Goal: Task Accomplishment & Management: Manage account settings

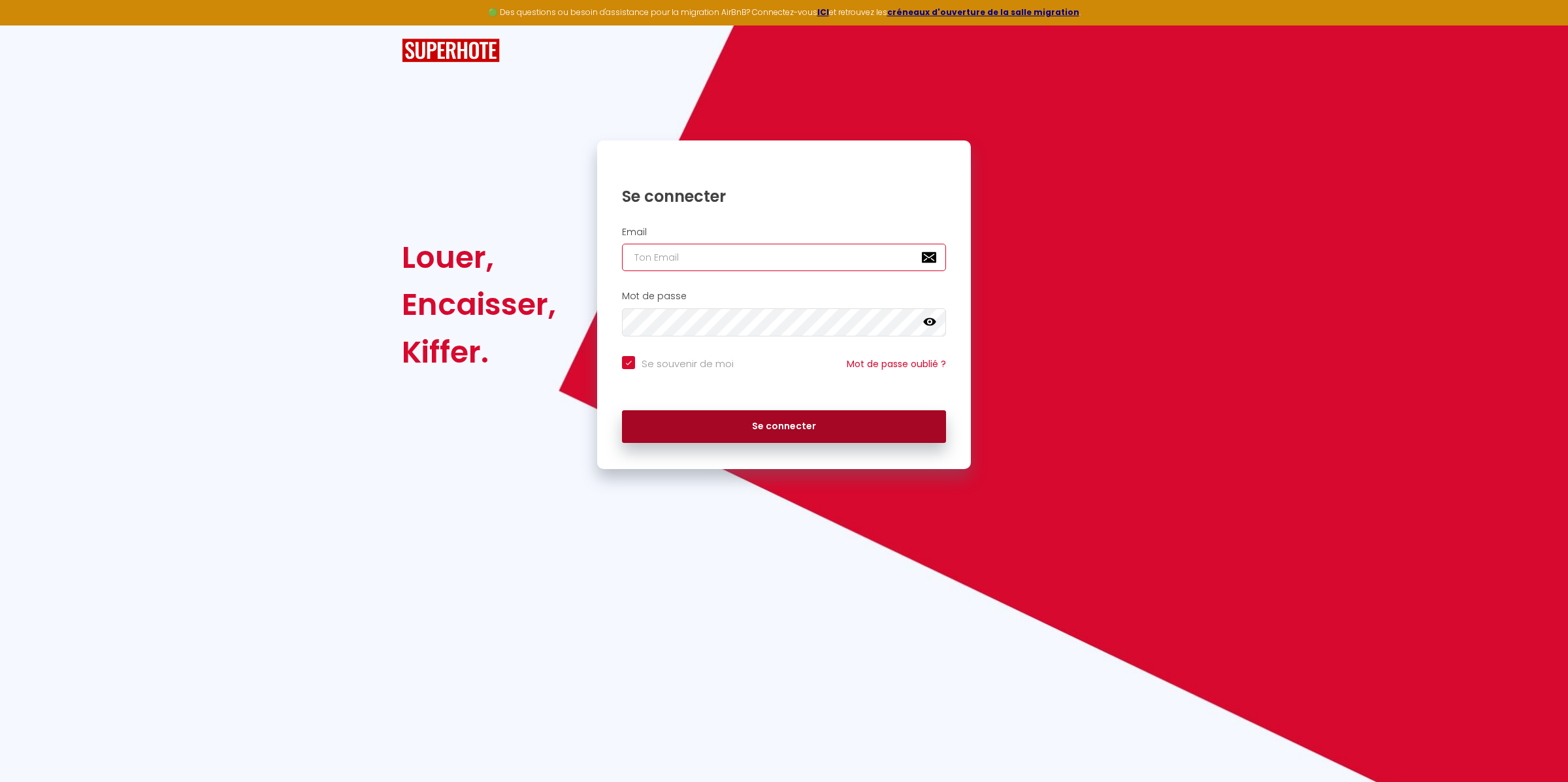
type input "[EMAIL_ADDRESS][DOMAIN_NAME]"
click at [711, 432] on button "Se connecter" at bounding box center [784, 426] width 324 height 33
checkbox input "true"
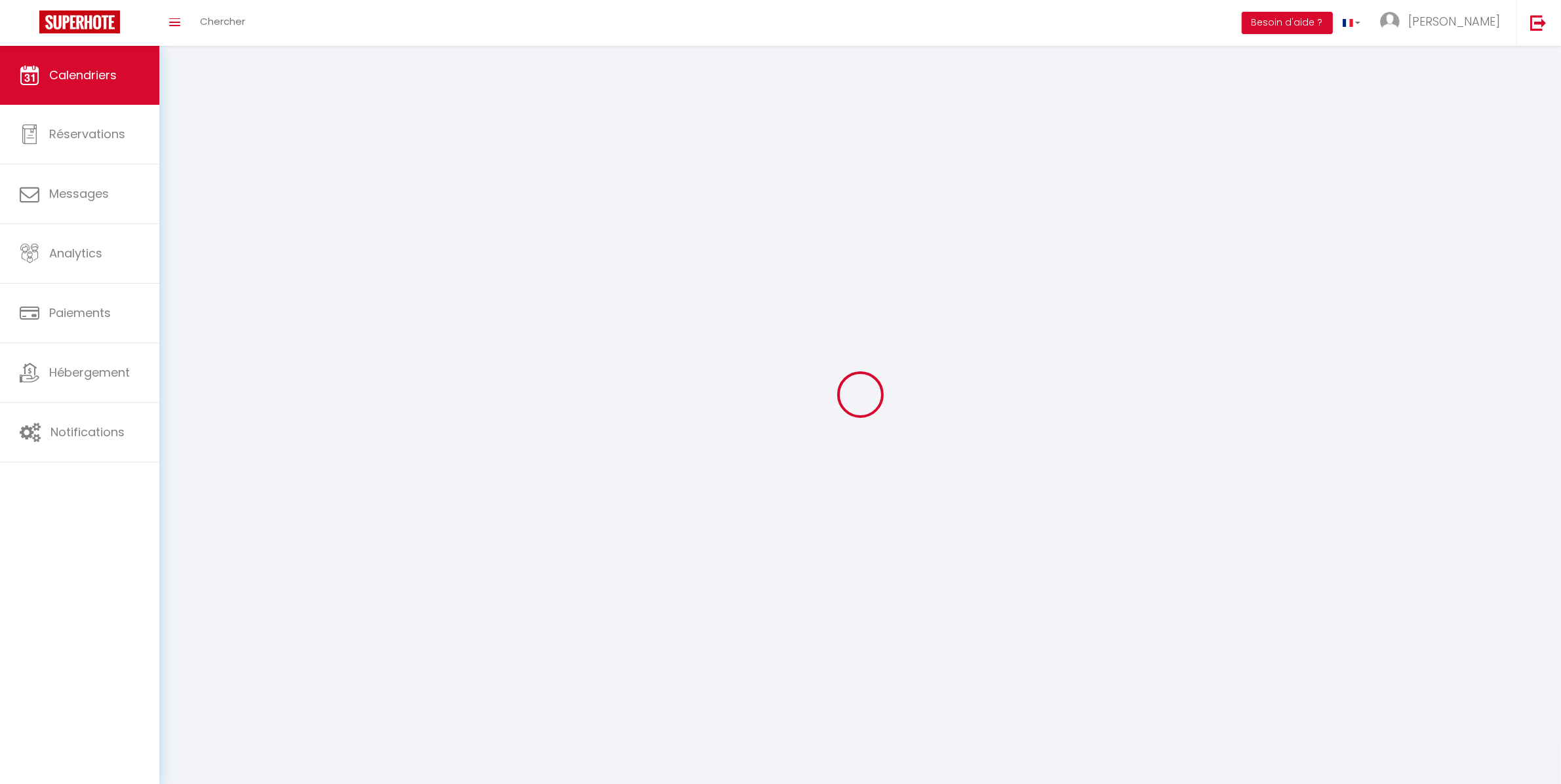
select select
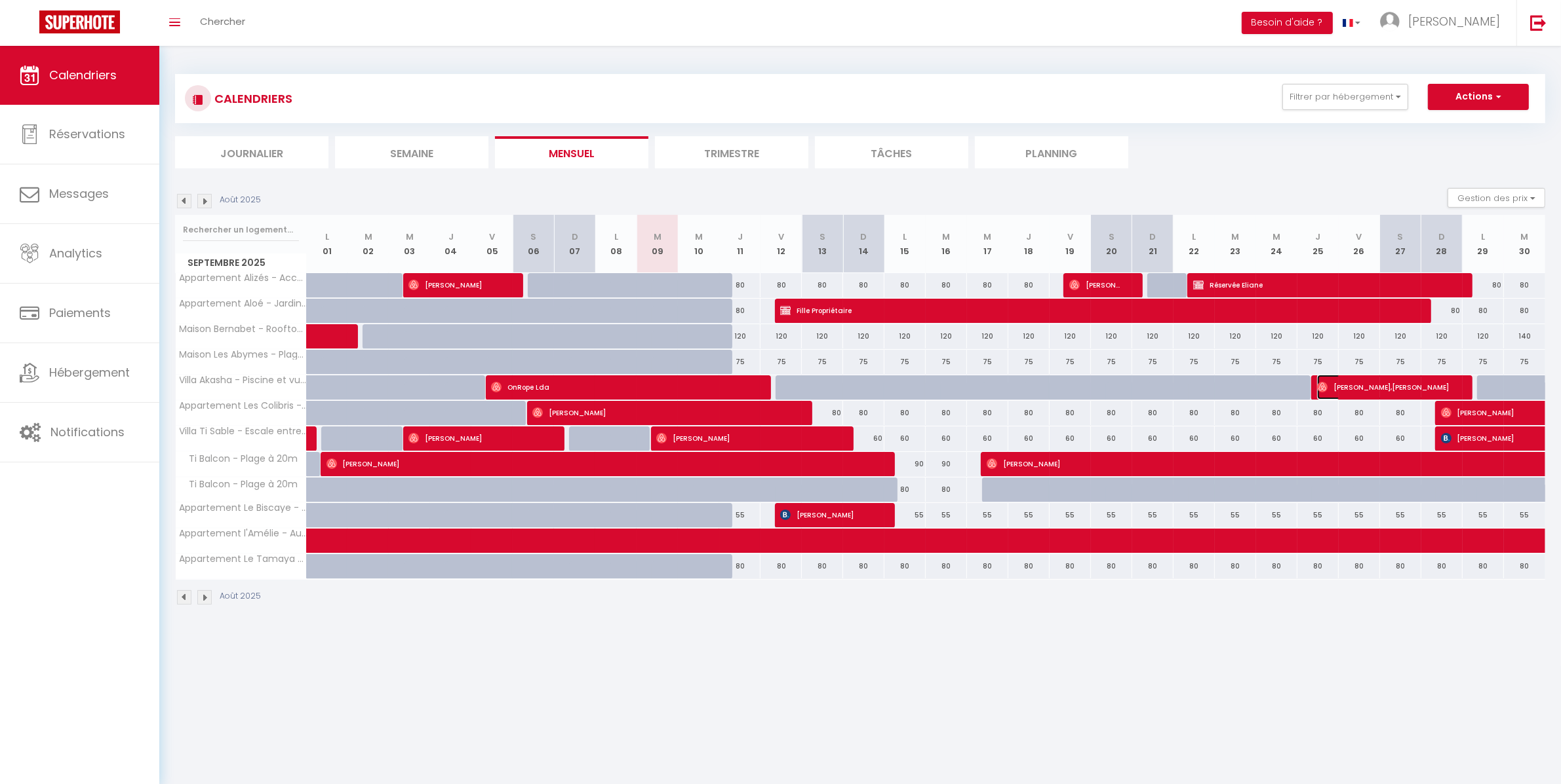
click at [1341, 386] on span "[PERSON_NAME],[PERSON_NAME]" at bounding box center [1385, 387] width 137 height 25
select select "OK"
select select "0"
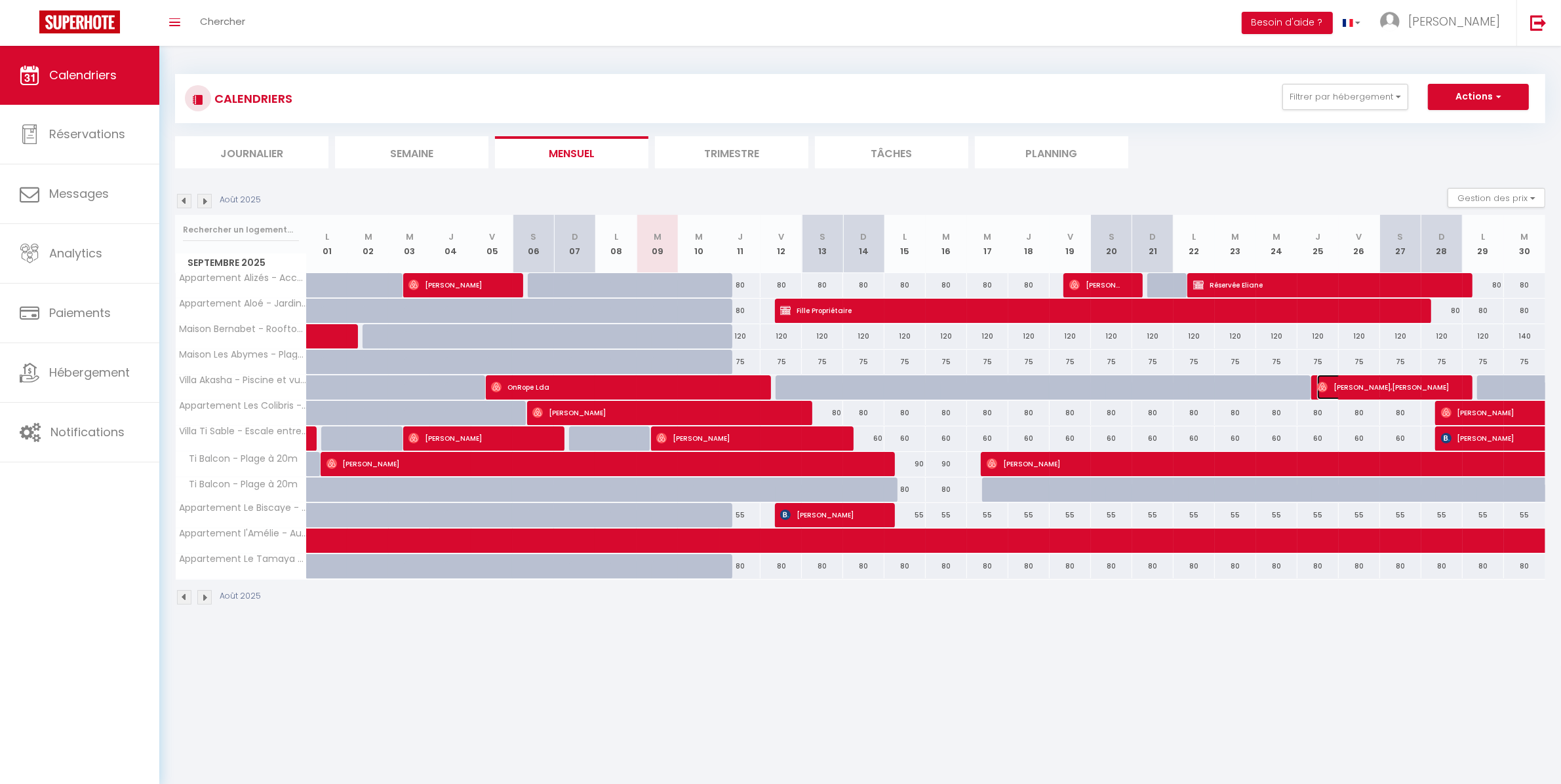
select select "1"
select select
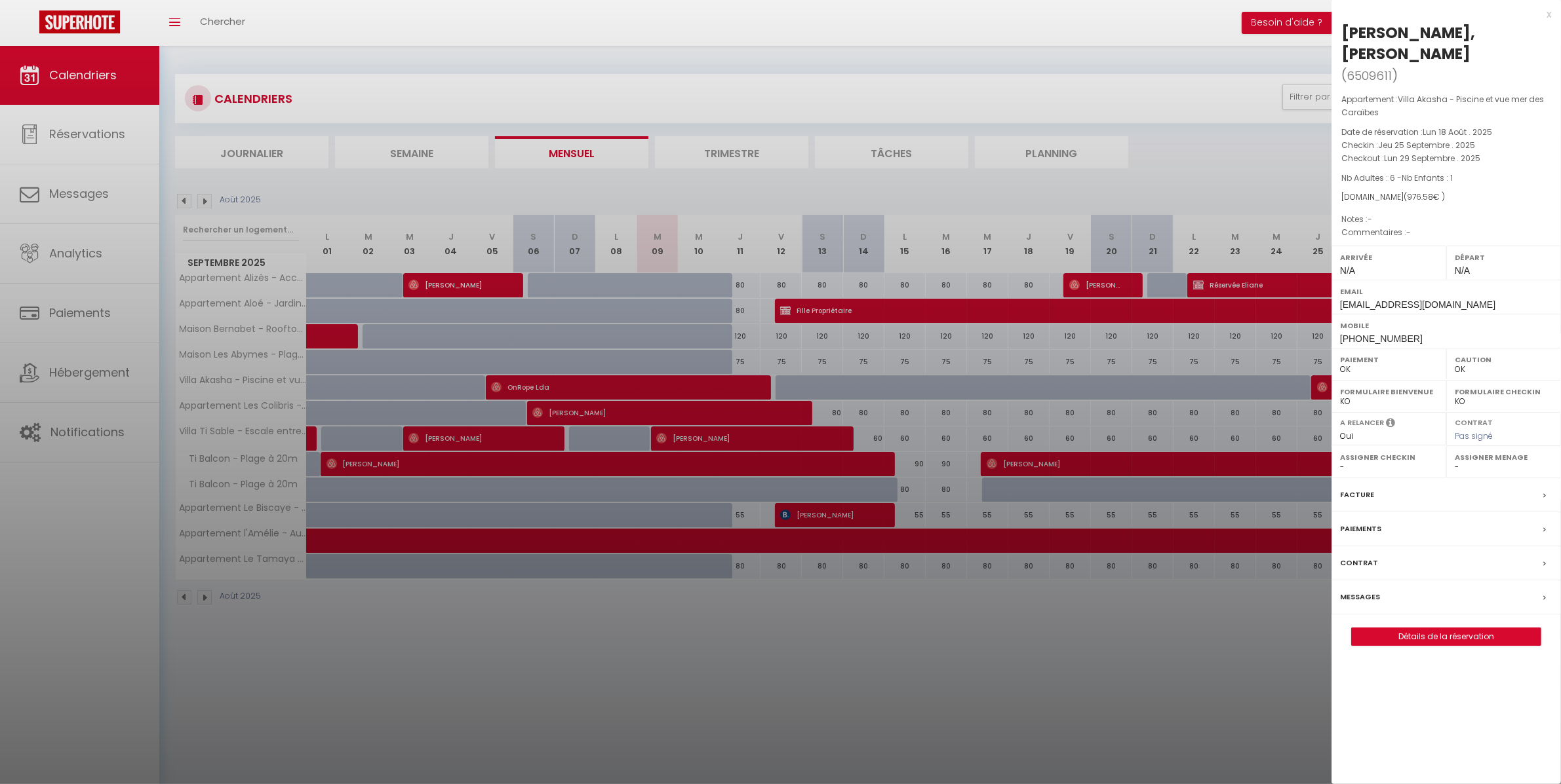
click at [1551, 12] on div "x [PERSON_NAME] ( 6509611 ) Appartement : [GEOGRAPHIC_DATA] - Piscine et vue me…" at bounding box center [1446, 332] width 229 height 666
click at [1547, 14] on div "x" at bounding box center [1440, 14] width 219 height 16
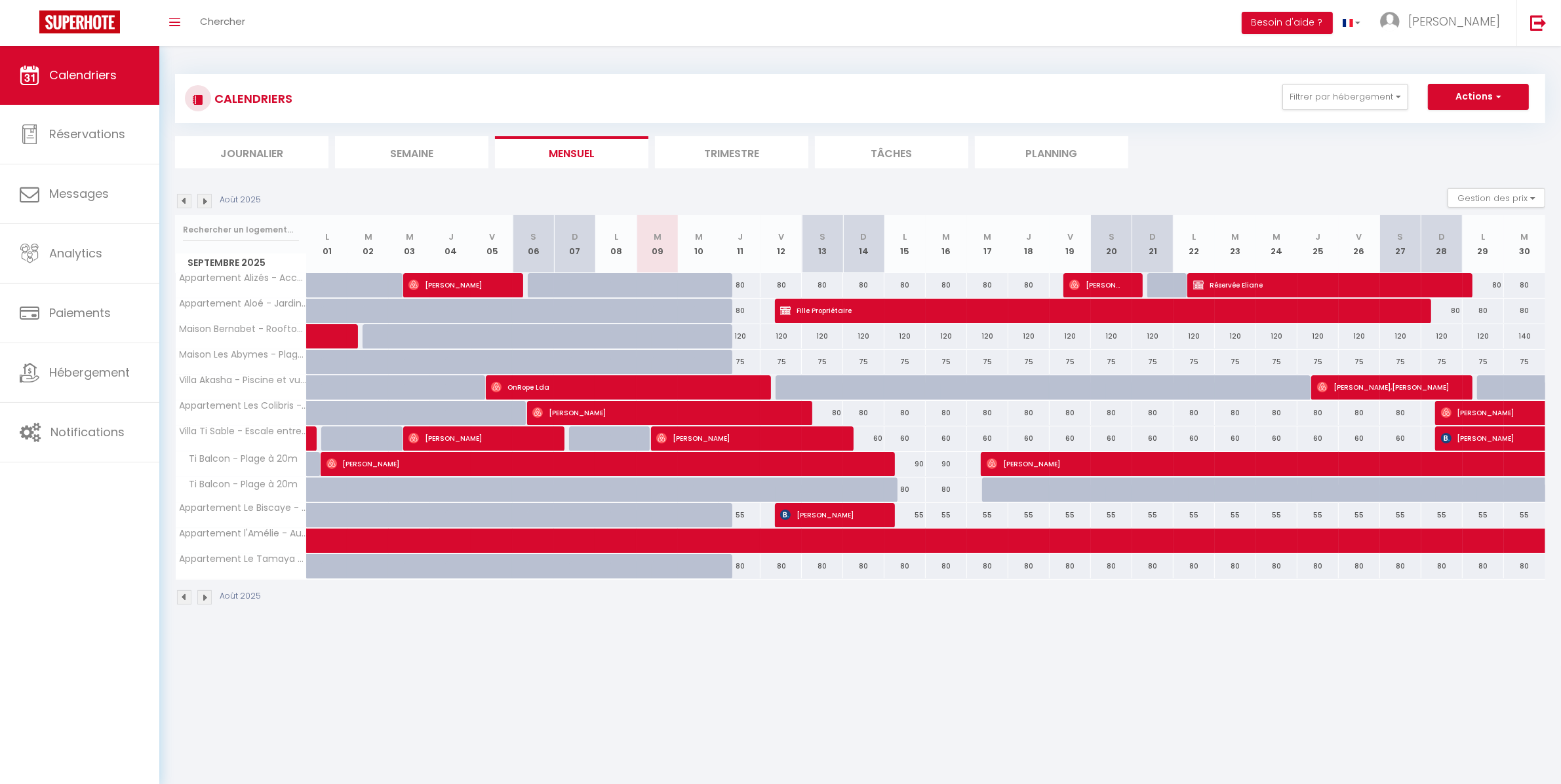
click at [203, 204] on img at bounding box center [204, 201] width 14 height 14
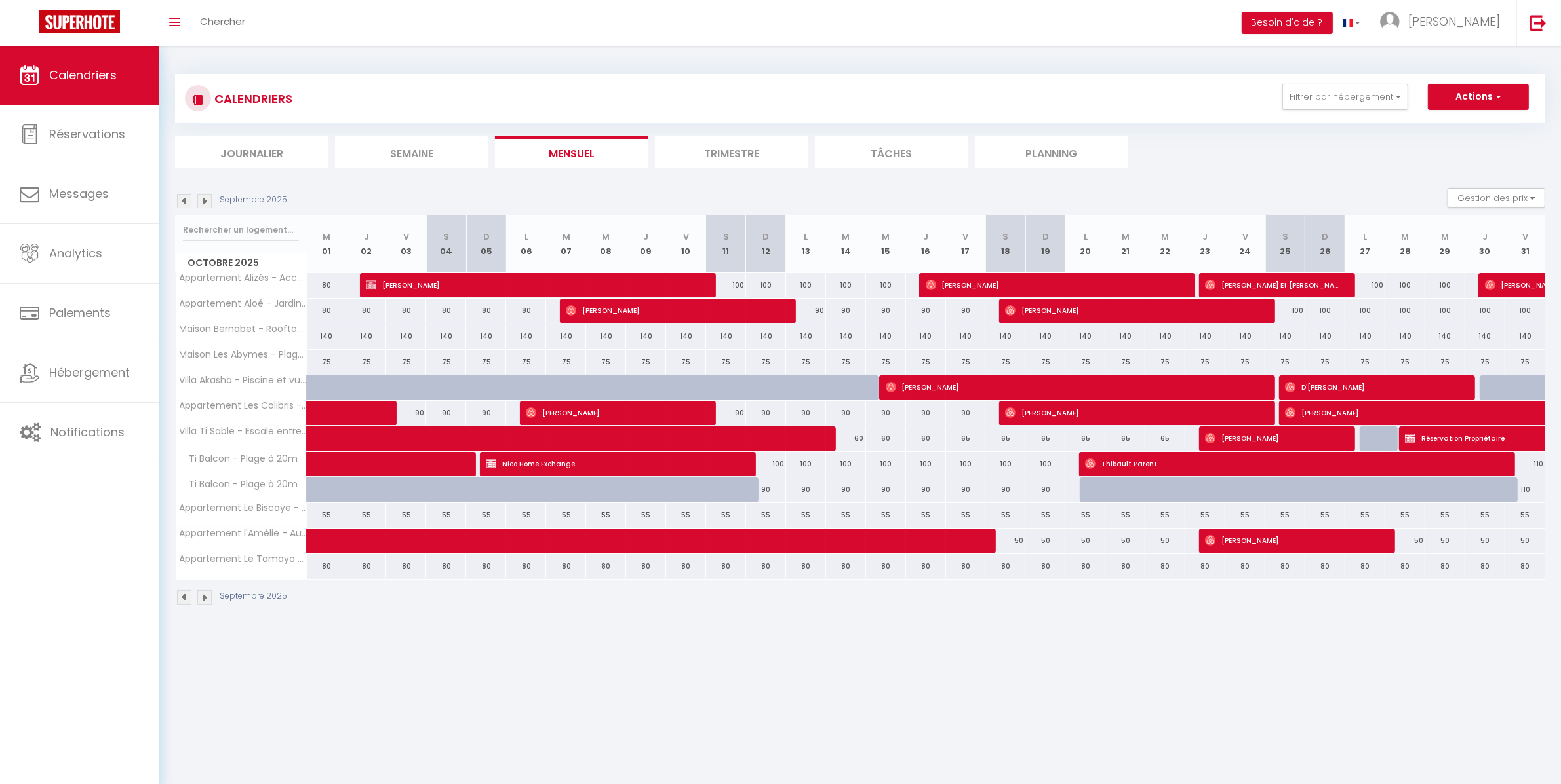
click at [204, 200] on img at bounding box center [204, 201] width 14 height 14
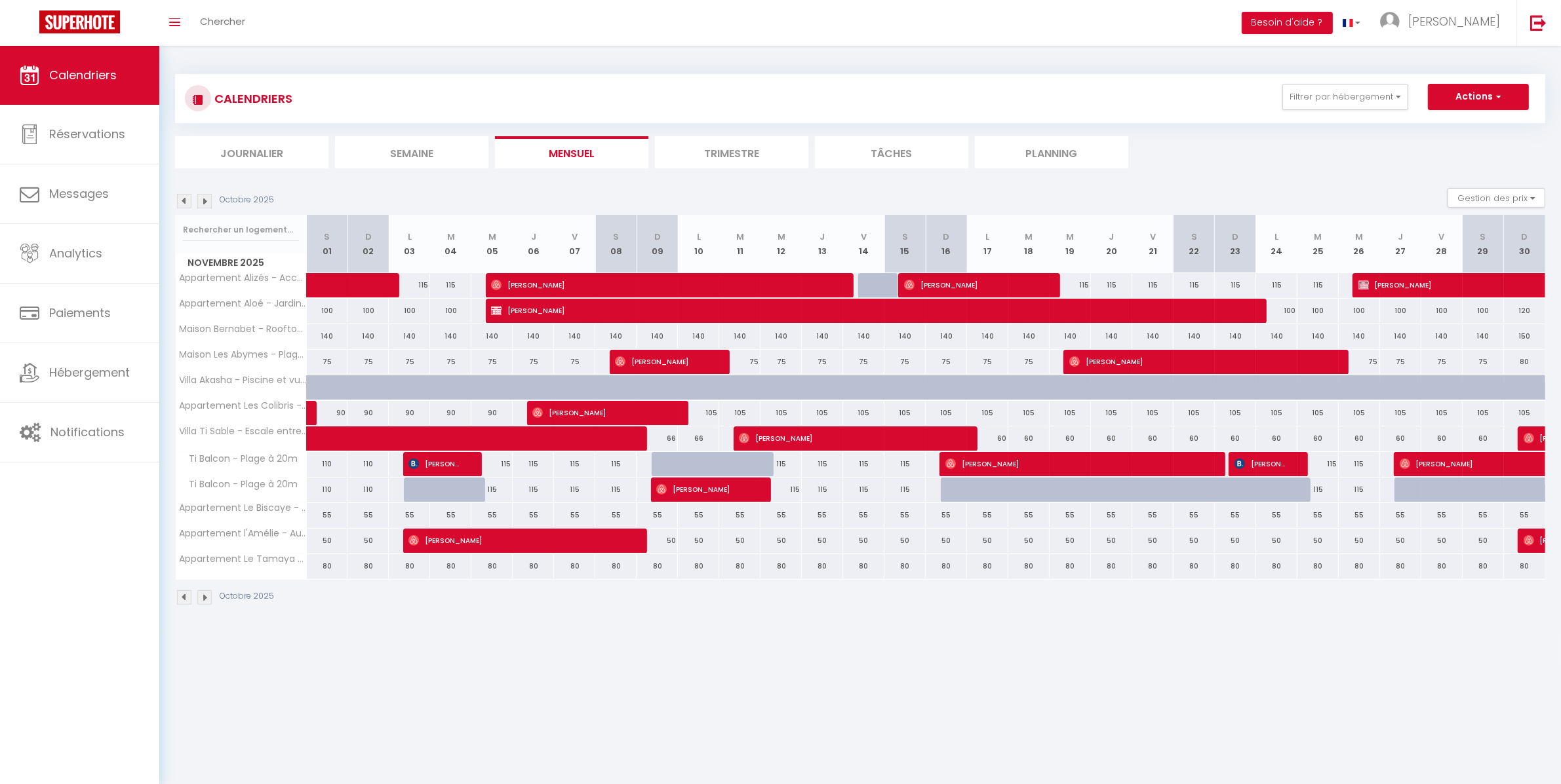
click at [186, 201] on img at bounding box center [184, 201] width 14 height 14
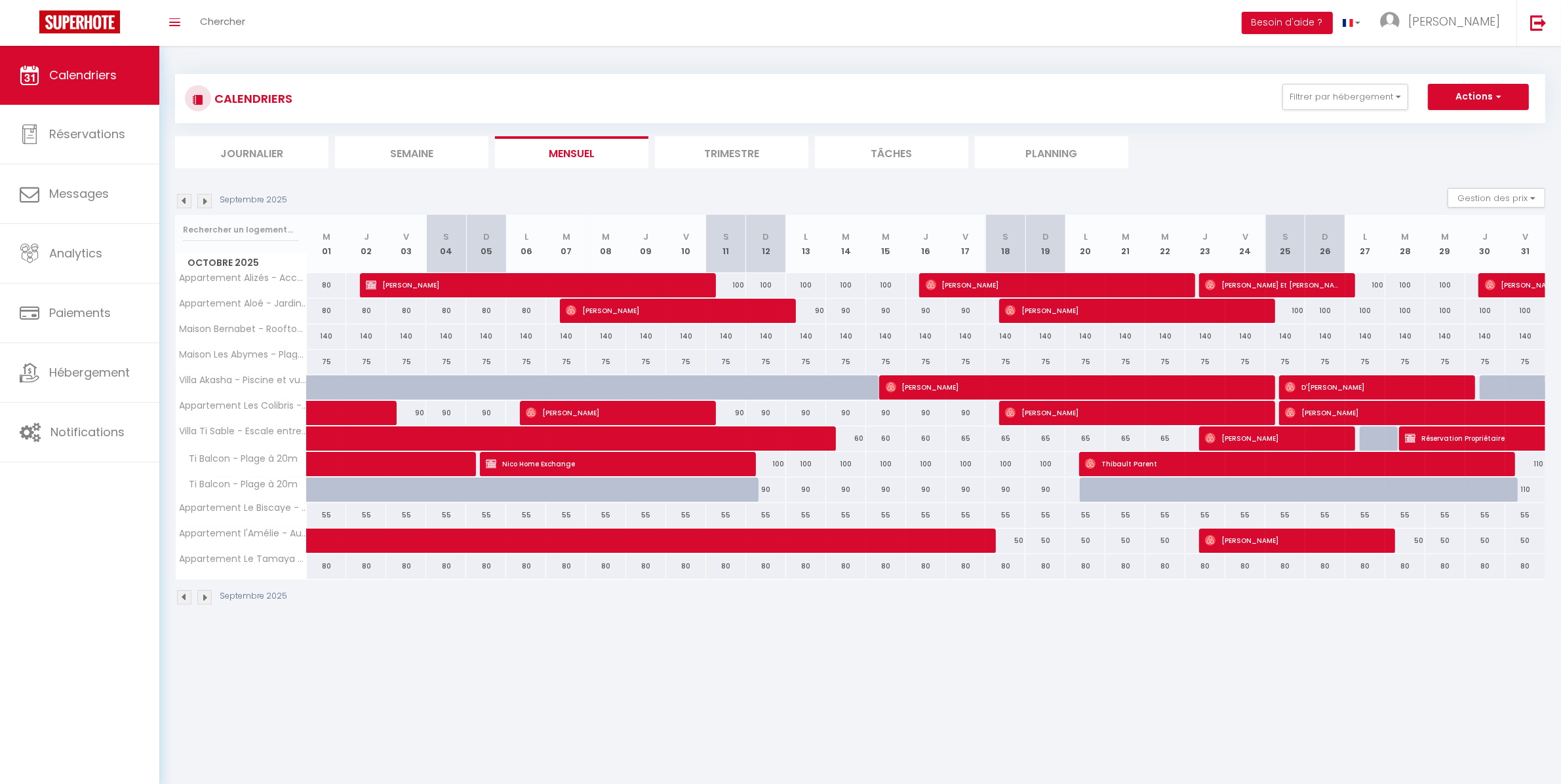
click at [186, 201] on img at bounding box center [184, 201] width 14 height 14
